Goal: Check status

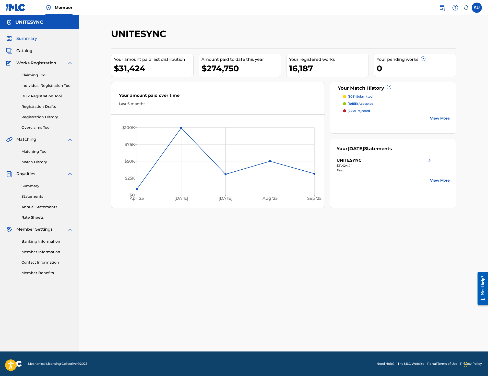
click at [105, 375] on footer "Mechanical Licensing Collective © 2025 Need Help? The MLC Website Portal Terms …" at bounding box center [244, 363] width 488 height 25
